Goal: Task Accomplishment & Management: Use online tool/utility

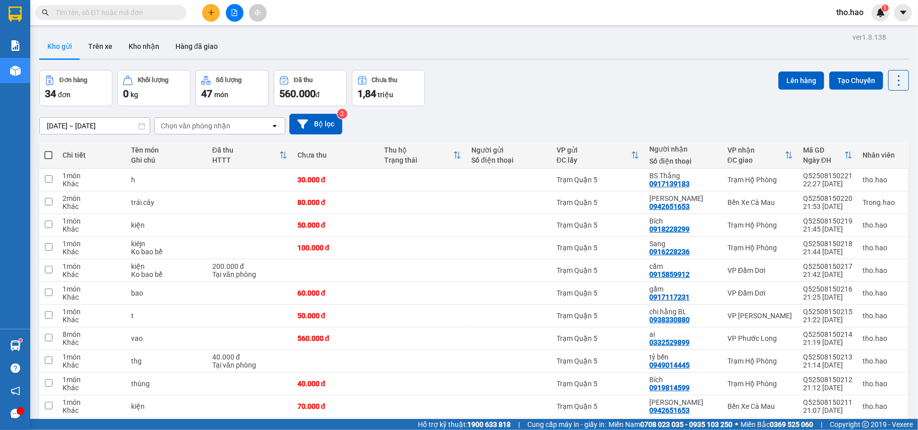
click at [212, 12] on icon "plus" at bounding box center [211, 12] width 7 height 7
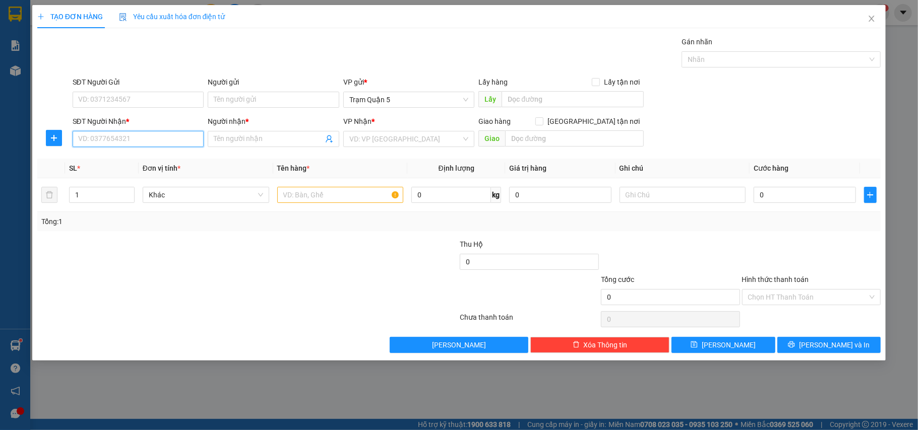
click at [136, 136] on input "SĐT Người Nhận *" at bounding box center [139, 139] width 132 height 16
type input "0853769977"
click at [241, 144] on input "Người nhận *" at bounding box center [268, 139] width 109 height 11
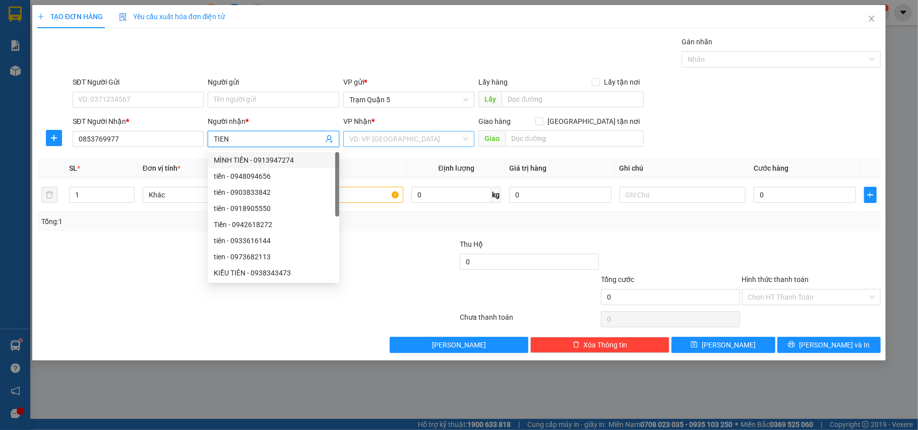
type input "TIEN"
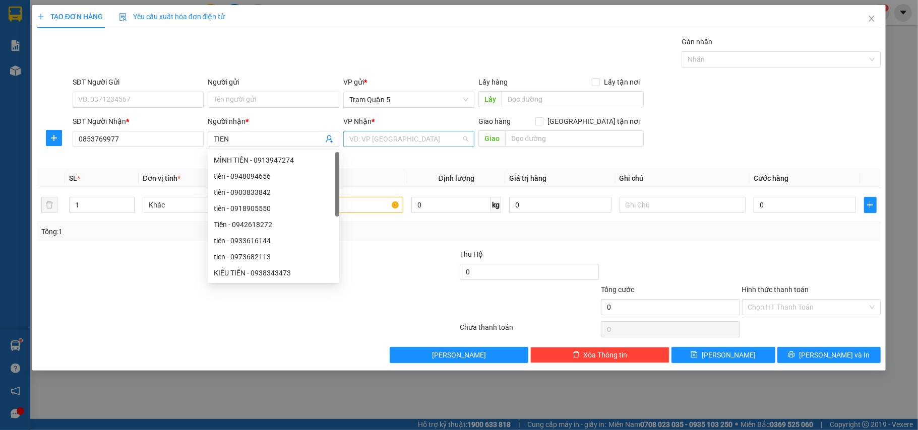
click at [394, 136] on input "search" at bounding box center [405, 139] width 112 height 15
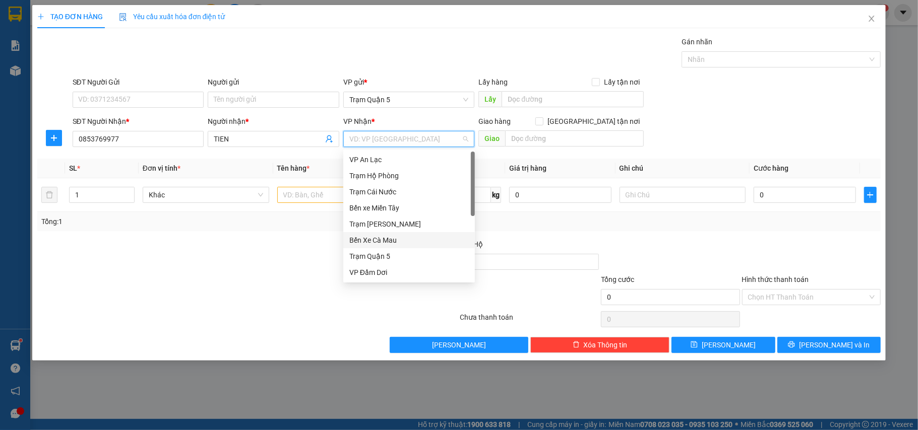
click at [396, 238] on div "Bến Xe Cà Mau" at bounding box center [408, 240] width 119 height 11
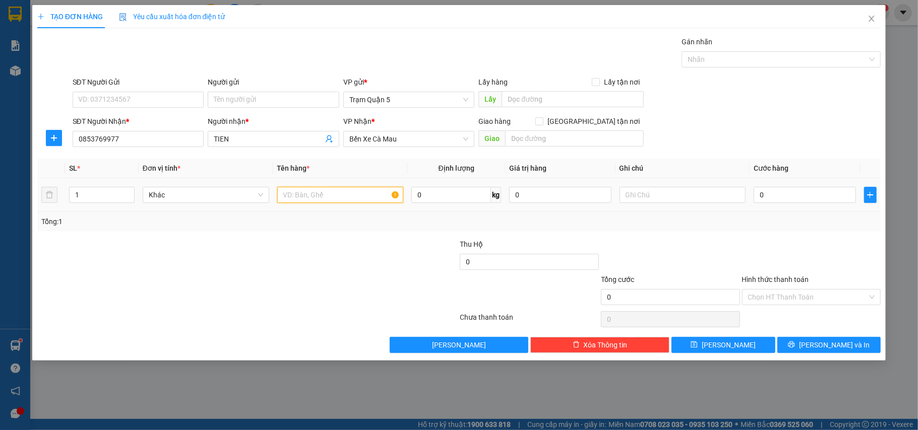
click at [335, 198] on input "text" at bounding box center [340, 195] width 126 height 16
type input "BỌT"
click at [780, 202] on input "0" at bounding box center [804, 195] width 102 height 16
type input "003"
type input "3"
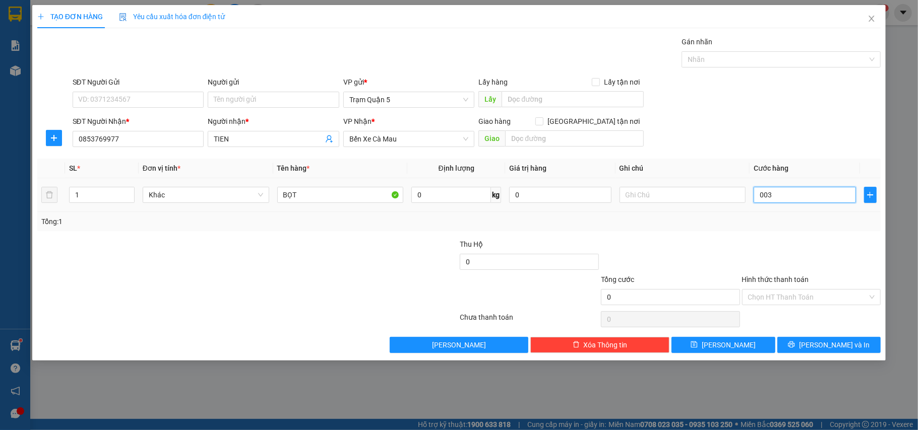
type input "3"
type input "0.030"
type input "30"
type input "30.000"
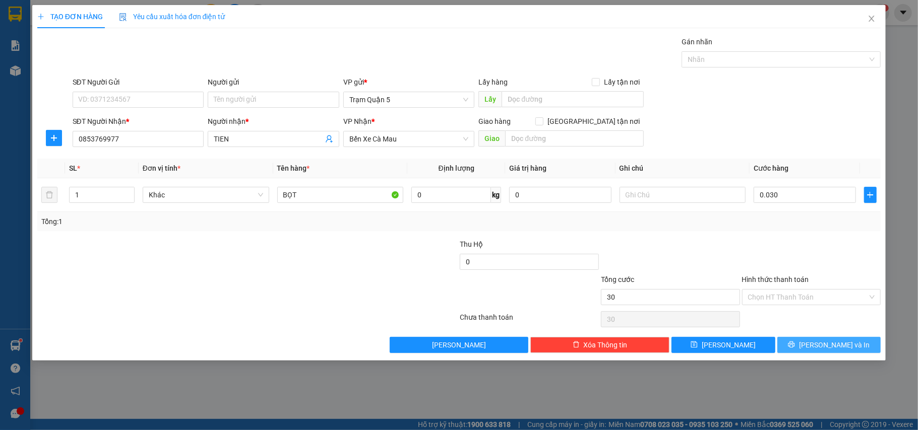
type input "30.000"
click at [795, 348] on icon "printer" at bounding box center [791, 344] width 7 height 7
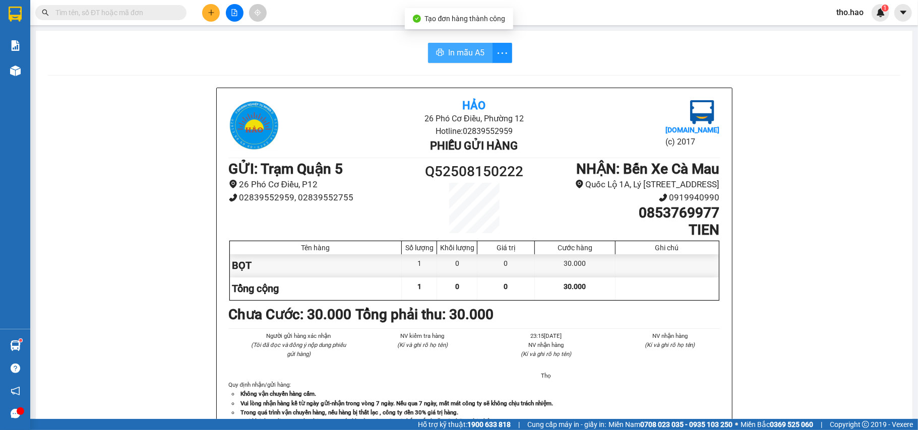
click at [452, 61] on button "In mẫu A5" at bounding box center [460, 53] width 65 height 20
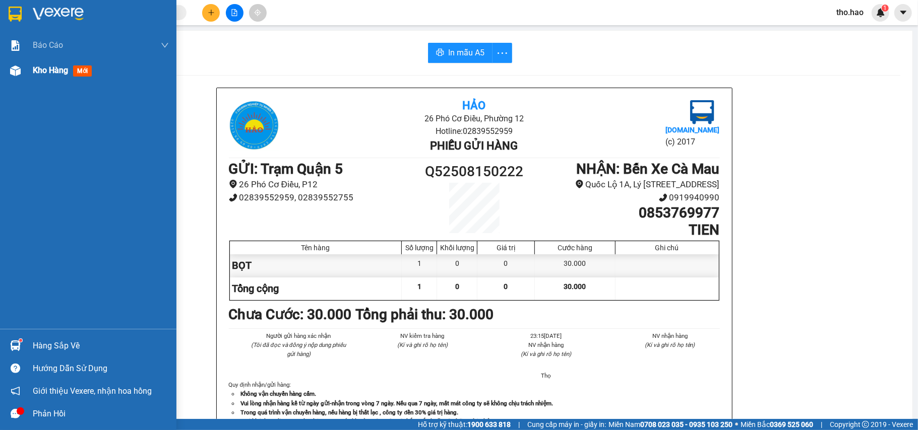
click at [49, 71] on span "Kho hàng" at bounding box center [50, 71] width 35 height 10
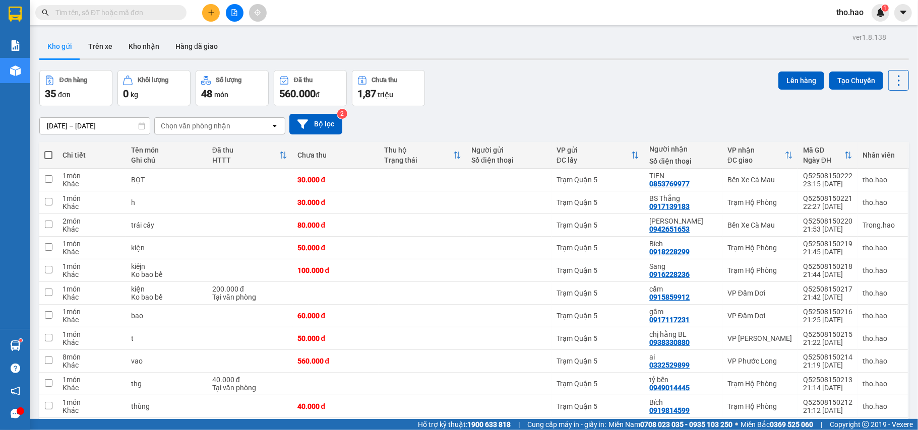
click at [46, 153] on span at bounding box center [48, 155] width 8 height 8
click at [48, 150] on input "checkbox" at bounding box center [48, 150] width 0 height 0
checkbox input "true"
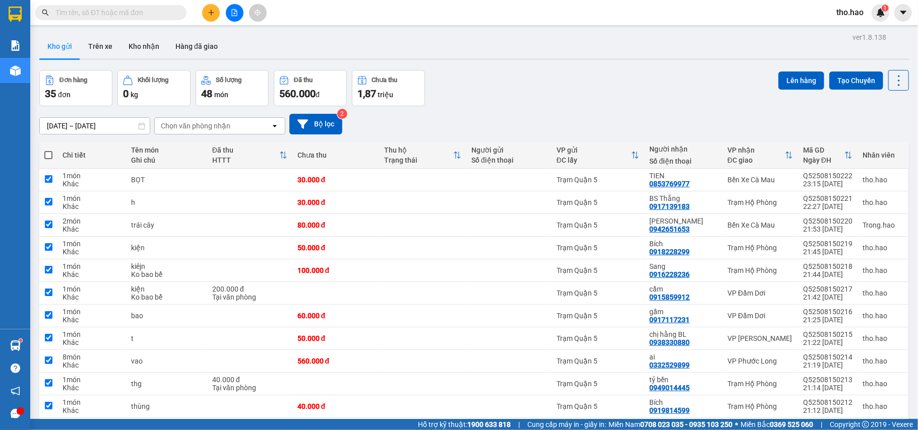
checkbox input "true"
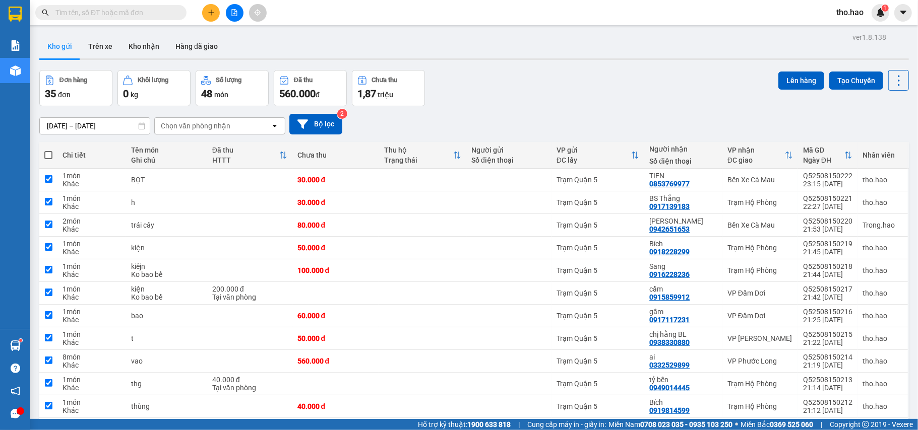
checkbox input "true"
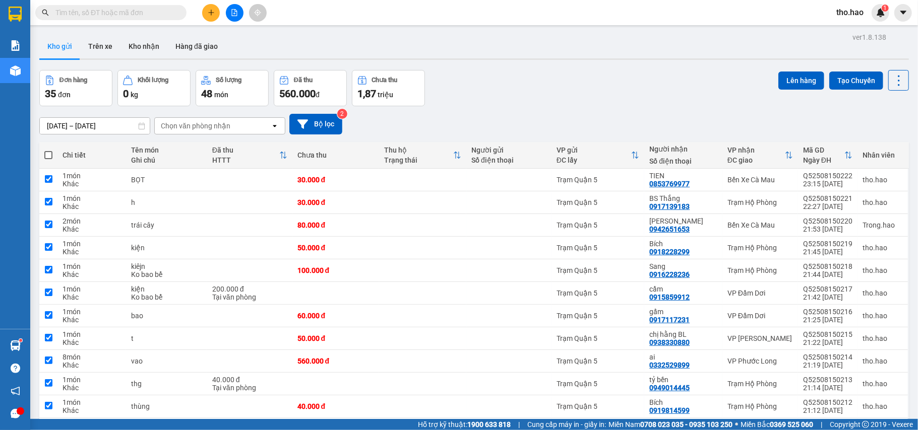
checkbox input "true"
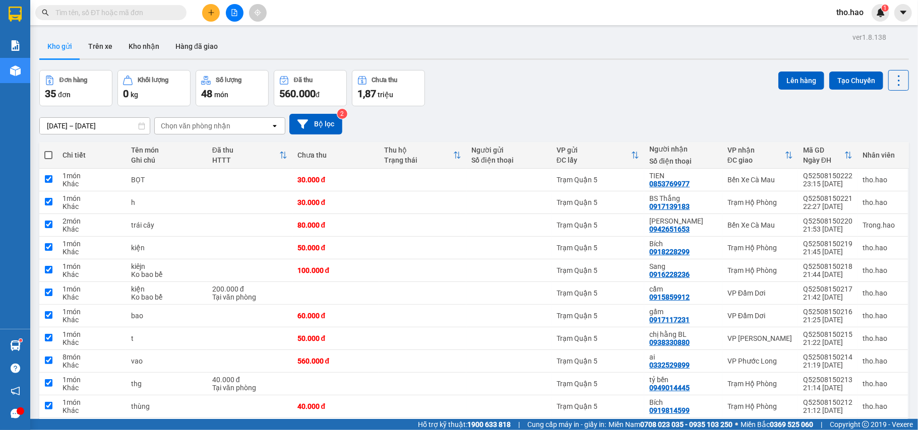
checkbox input "true"
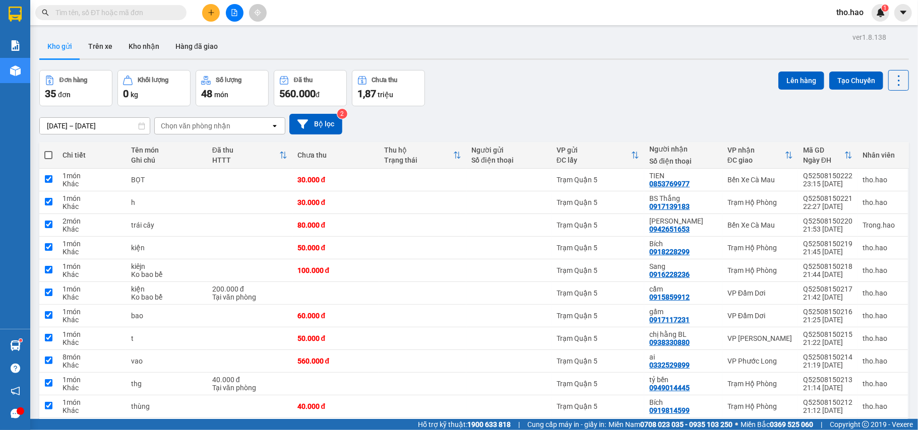
checkbox input "true"
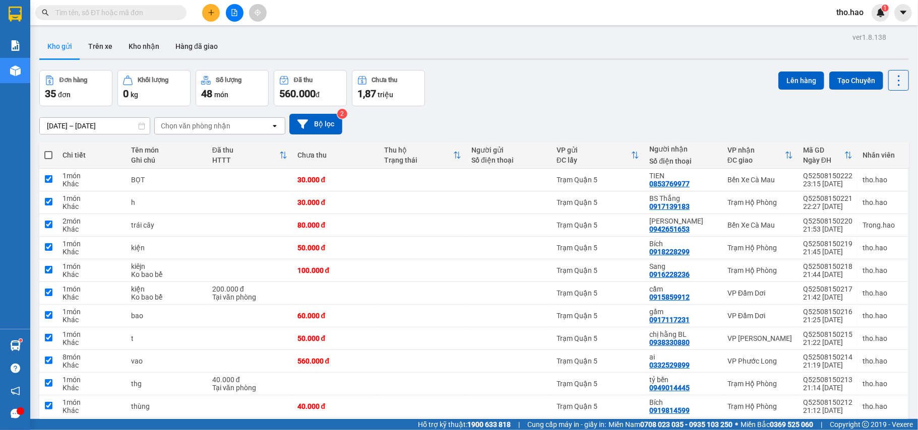
checkbox input "true"
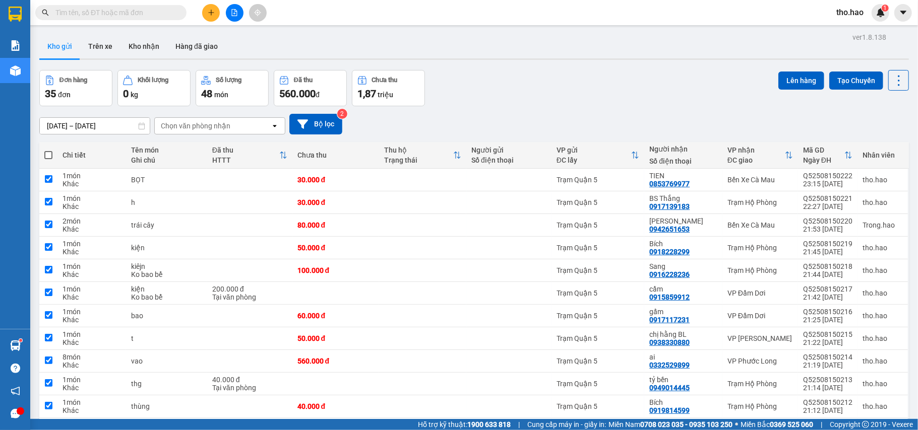
checkbox input "true"
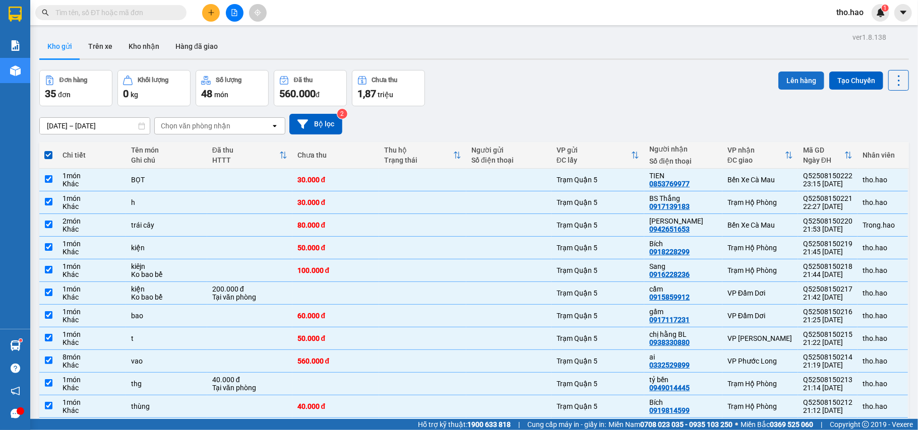
click at [793, 83] on button "Lên hàng" at bounding box center [801, 81] width 46 height 18
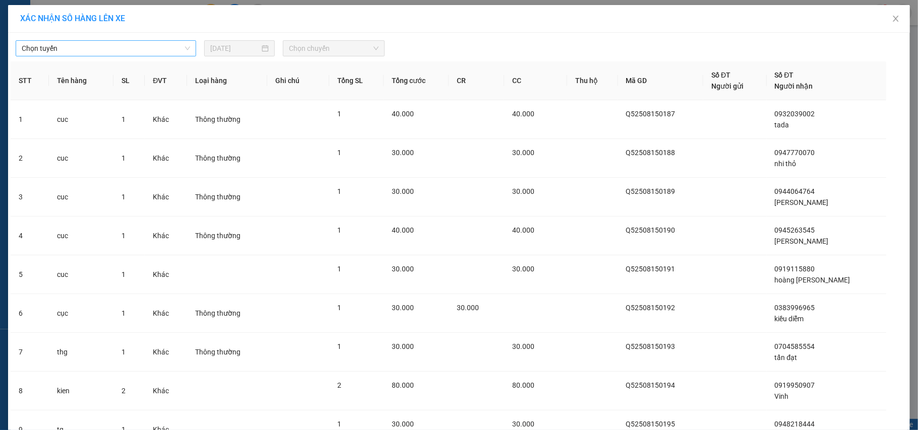
click at [132, 47] on span "Chọn tuyến" at bounding box center [106, 48] width 168 height 15
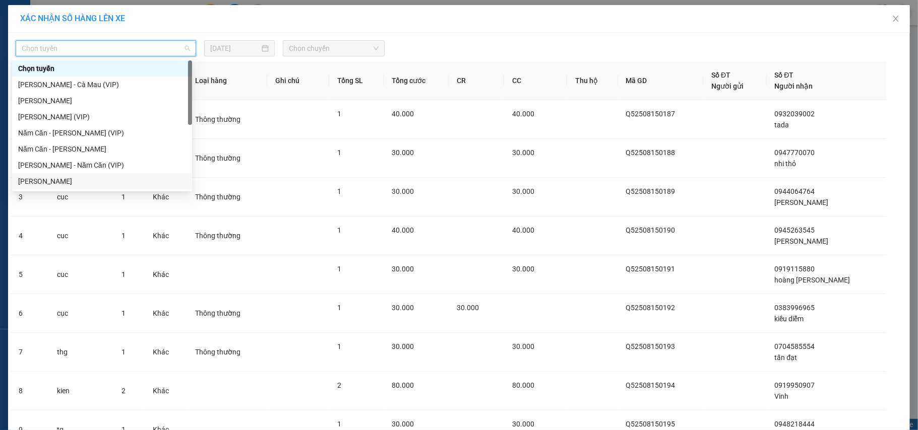
click at [109, 182] on div "[PERSON_NAME]" at bounding box center [102, 181] width 168 height 11
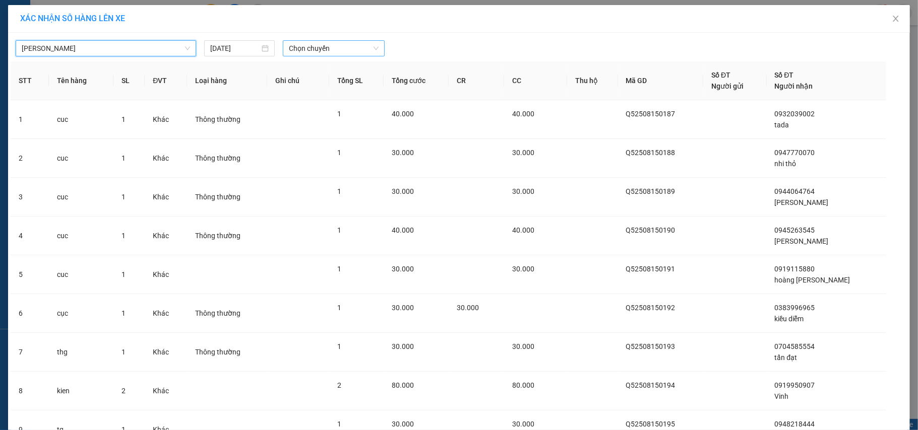
click at [313, 47] on span "Chọn chuyến" at bounding box center [334, 48] width 90 height 15
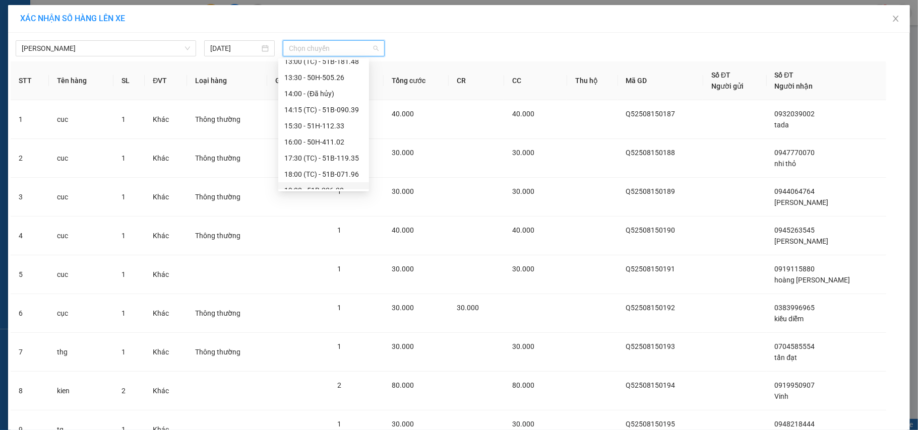
scroll to position [194, 0]
click at [331, 176] on div "23:45 (TC) - 50H-329.38" at bounding box center [323, 181] width 79 height 11
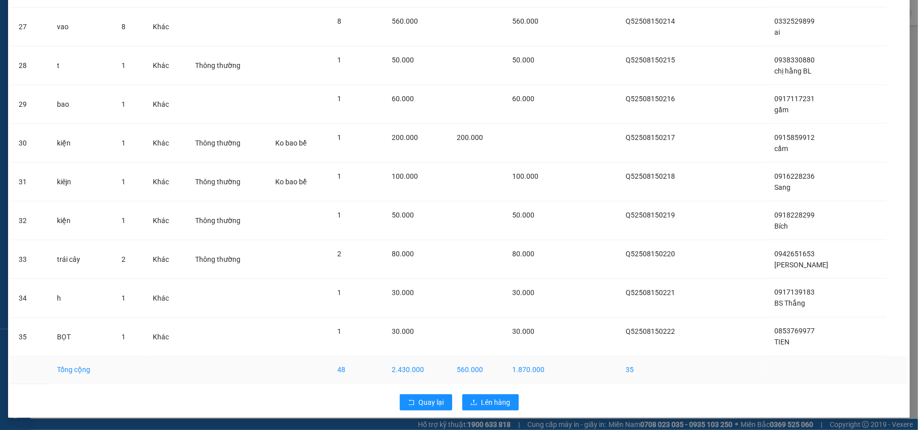
scroll to position [1114, 0]
click at [496, 405] on span "Lên hàng" at bounding box center [495, 402] width 29 height 11
